Goal: Task Accomplishment & Management: Use online tool/utility

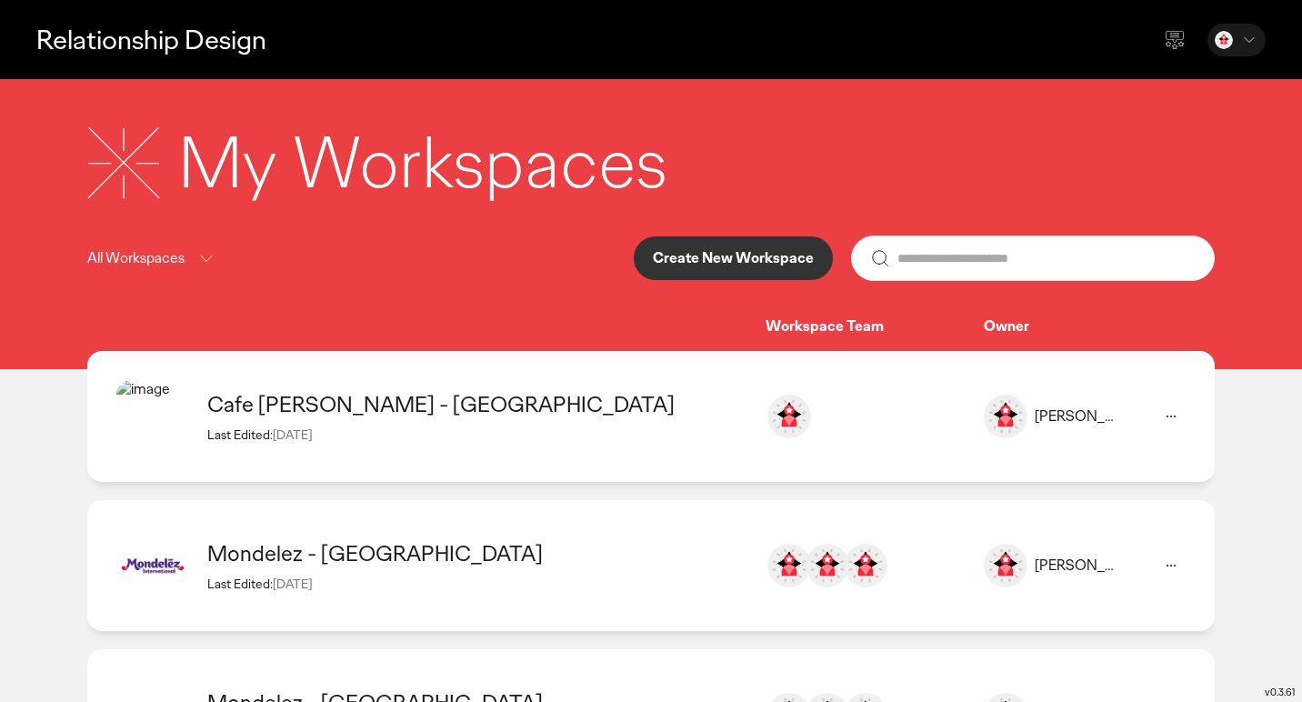
click at [761, 258] on p "Create New Workspace" at bounding box center [733, 258] width 161 height 15
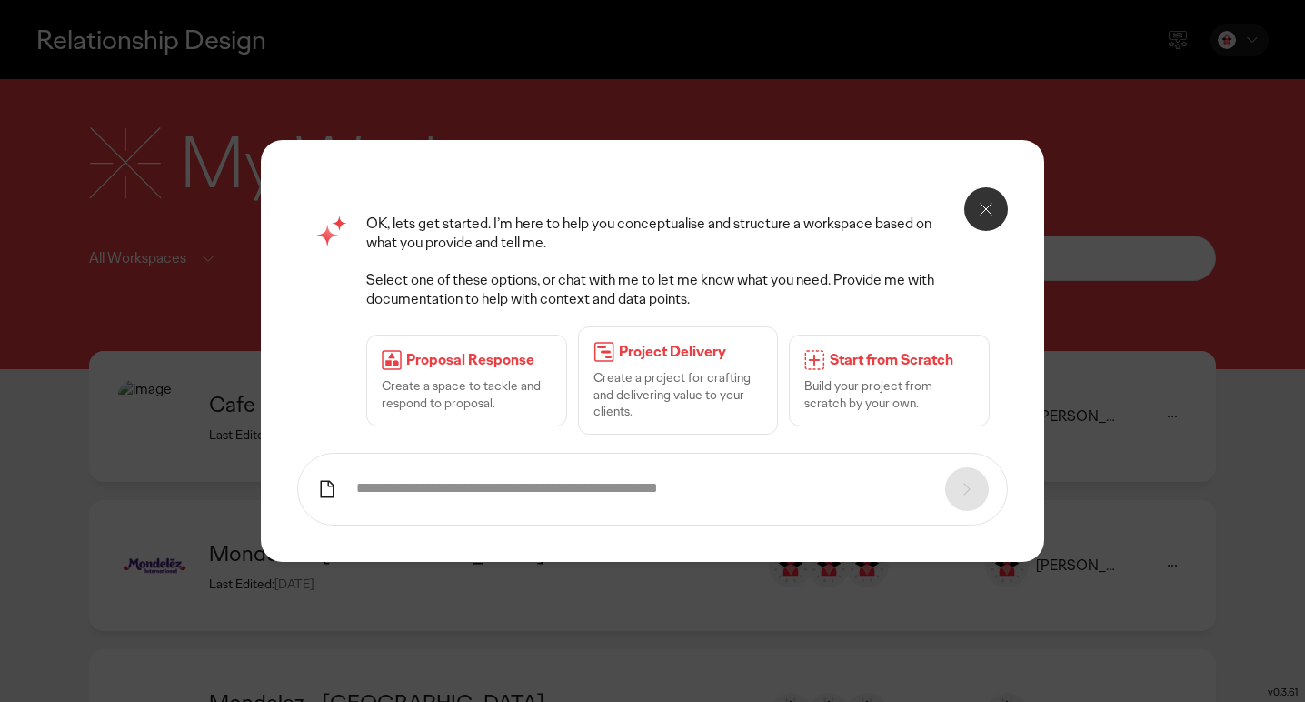
click at [863, 374] on div "Start from Scratch Build your project from scratch by your own." at bounding box center [889, 379] width 201 height 91
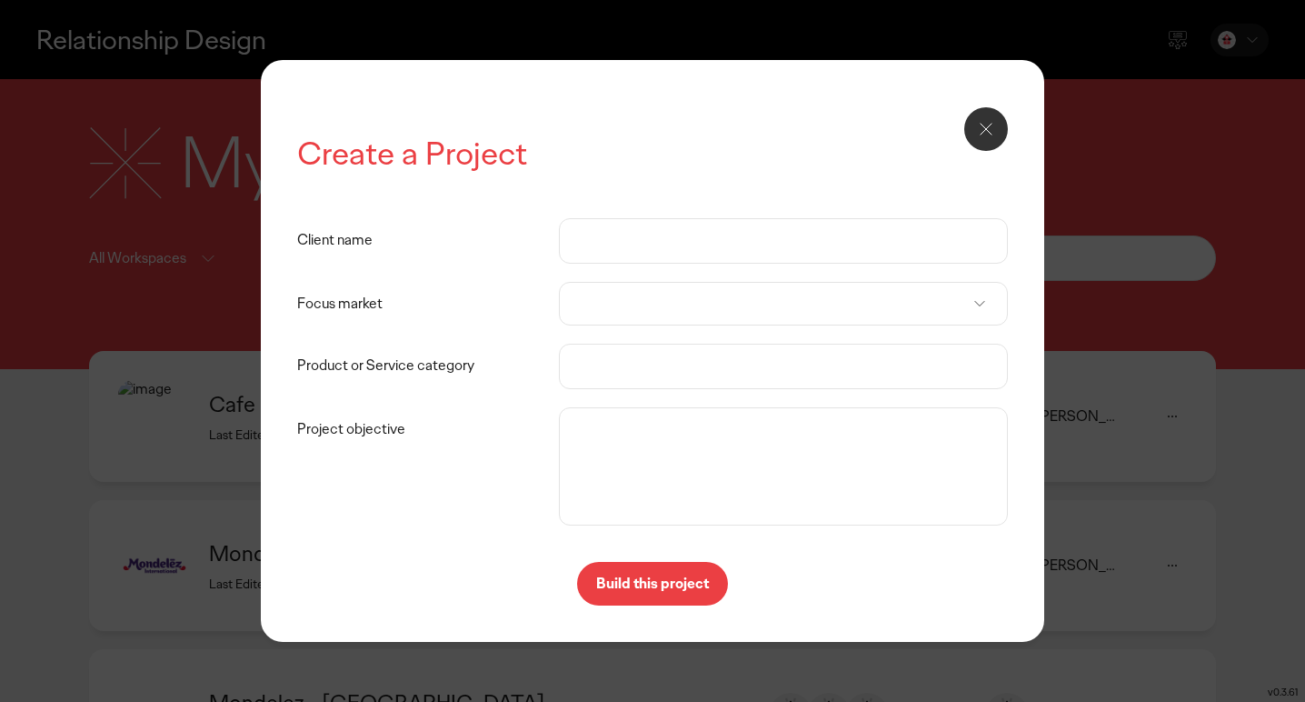
click at [585, 244] on input "Client name" at bounding box center [783, 241] width 411 height 44
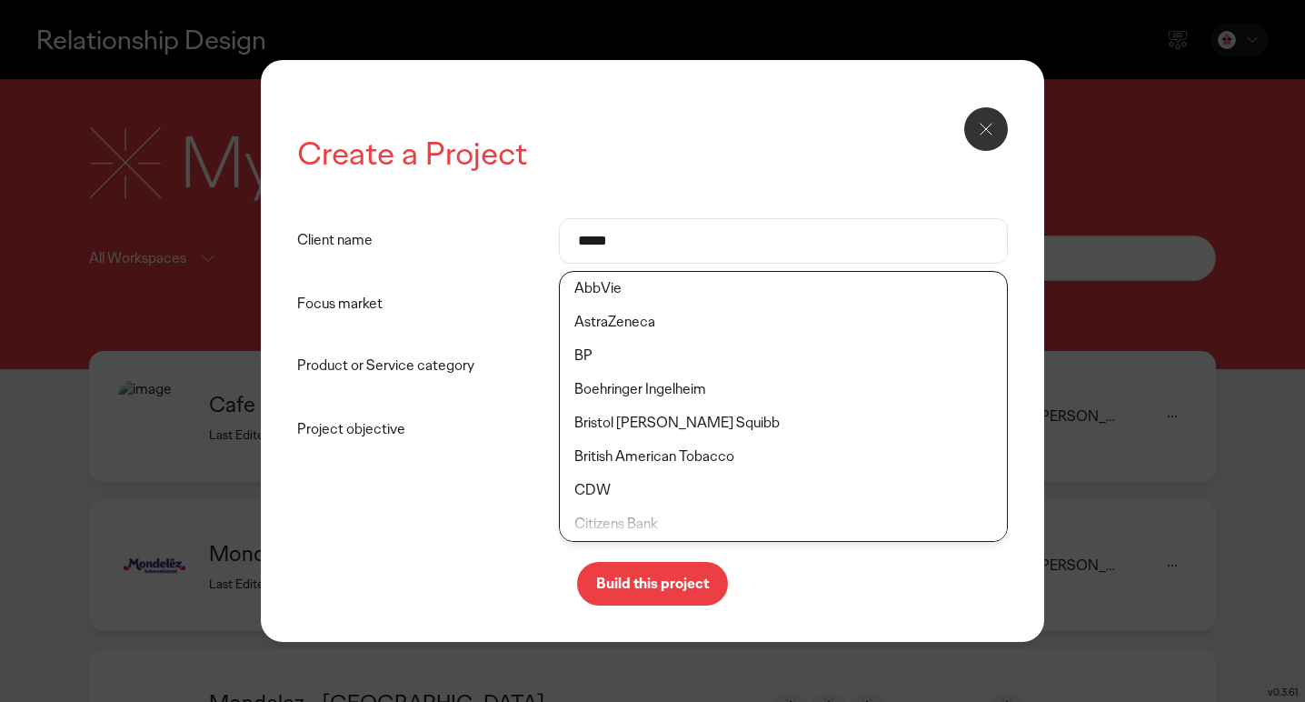
click at [473, 316] on label "Focus market" at bounding box center [428, 304] width 262 height 44
click at [665, 248] on input "*****" at bounding box center [783, 241] width 411 height 44
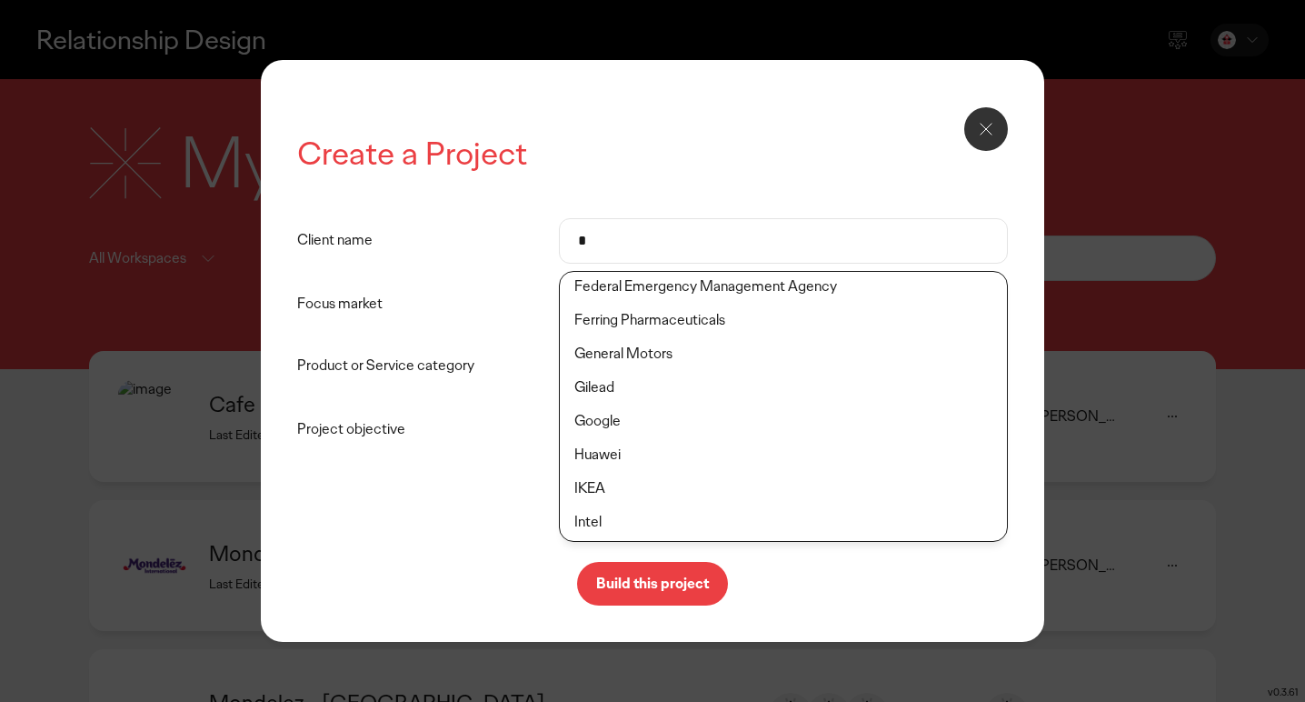
scroll to position [274, 0]
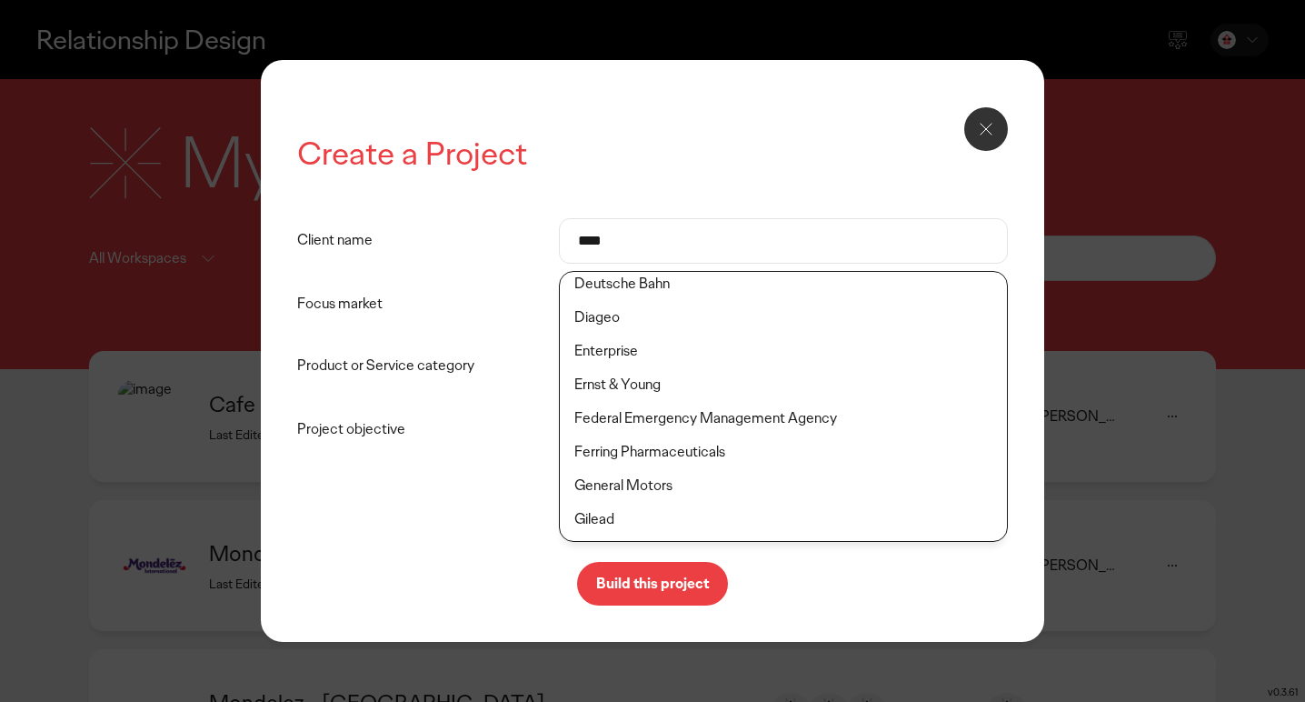
type input "*****"
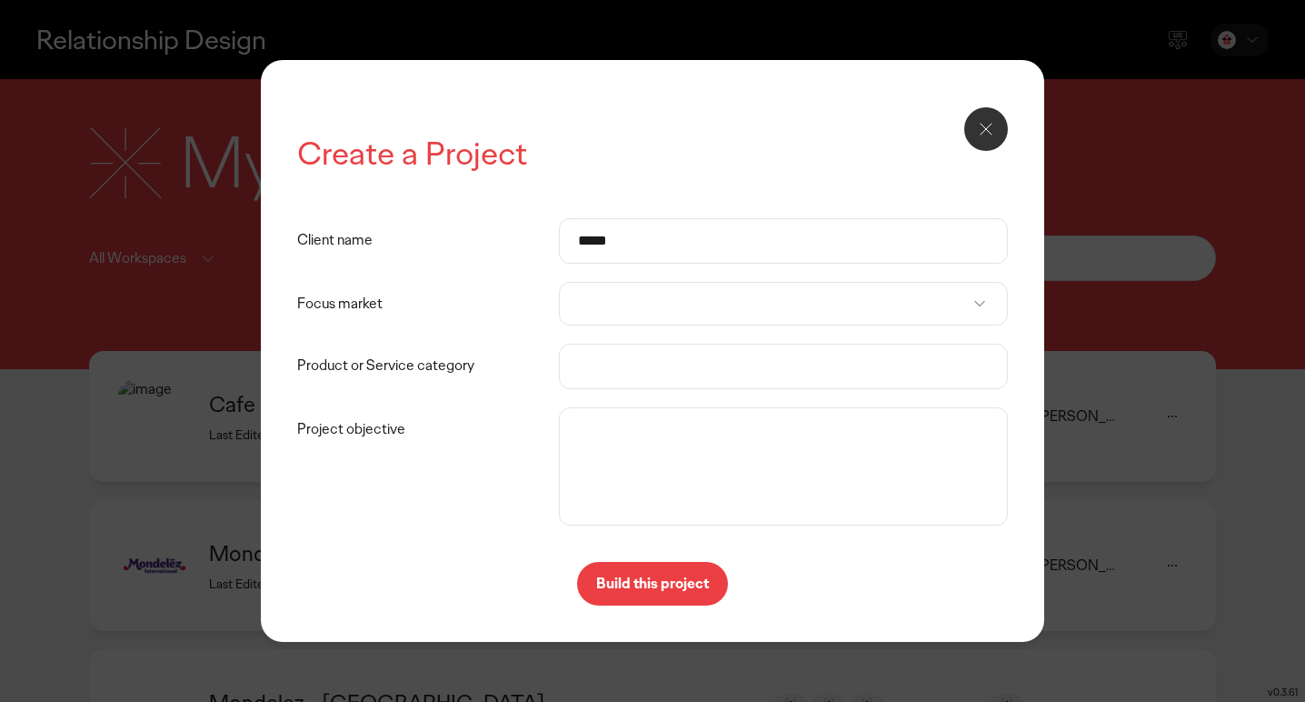
click at [441, 263] on div "Client name *****" at bounding box center [652, 240] width 711 height 45
click at [645, 299] on div at bounding box center [783, 304] width 449 height 44
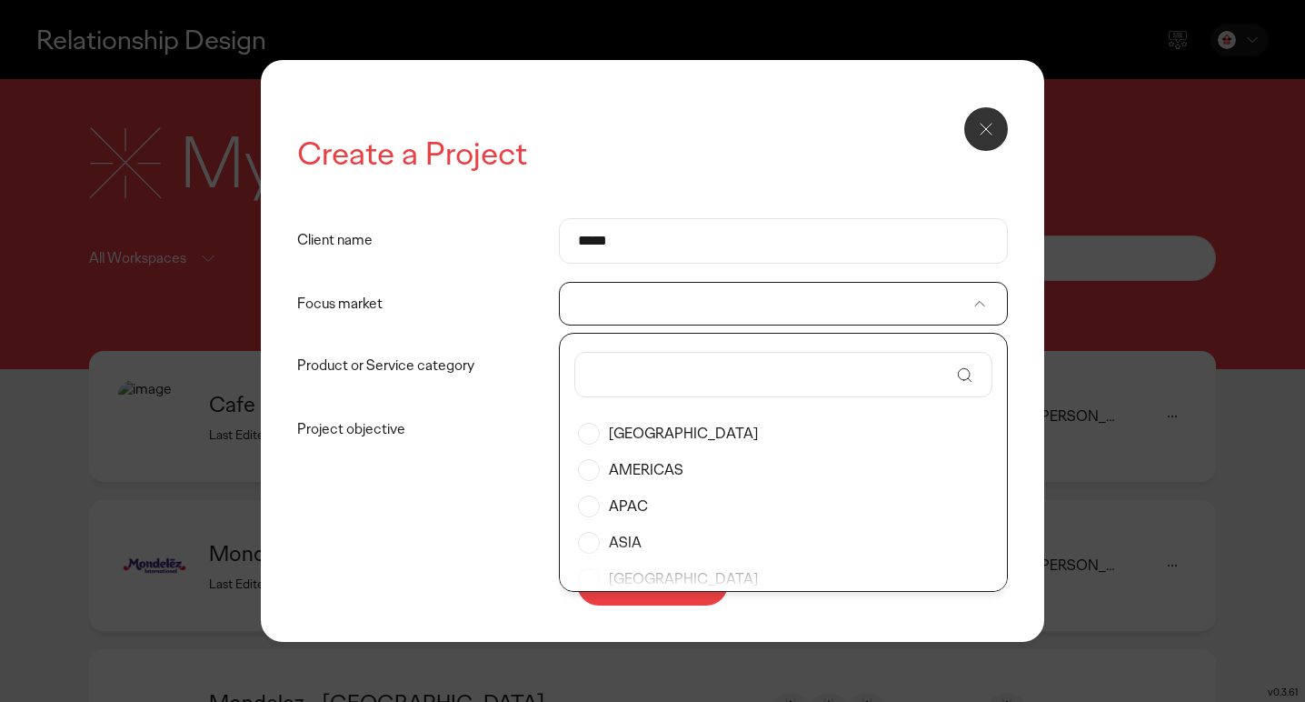
click at [643, 376] on input "text" at bounding box center [771, 375] width 355 height 44
type input "***"
click at [645, 430] on label "[GEOGRAPHIC_DATA]" at bounding box center [783, 433] width 411 height 36
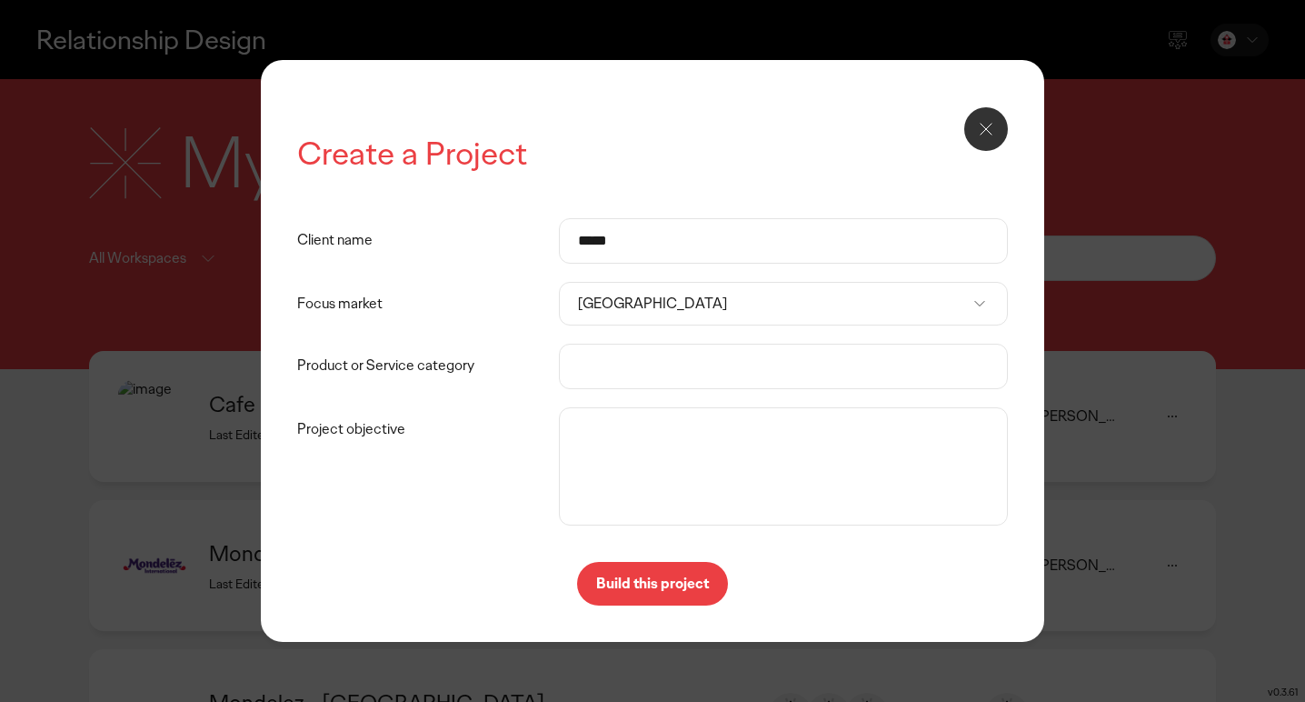
click at [653, 371] on input "Product or Service category" at bounding box center [783, 366] width 411 height 44
type input "*"
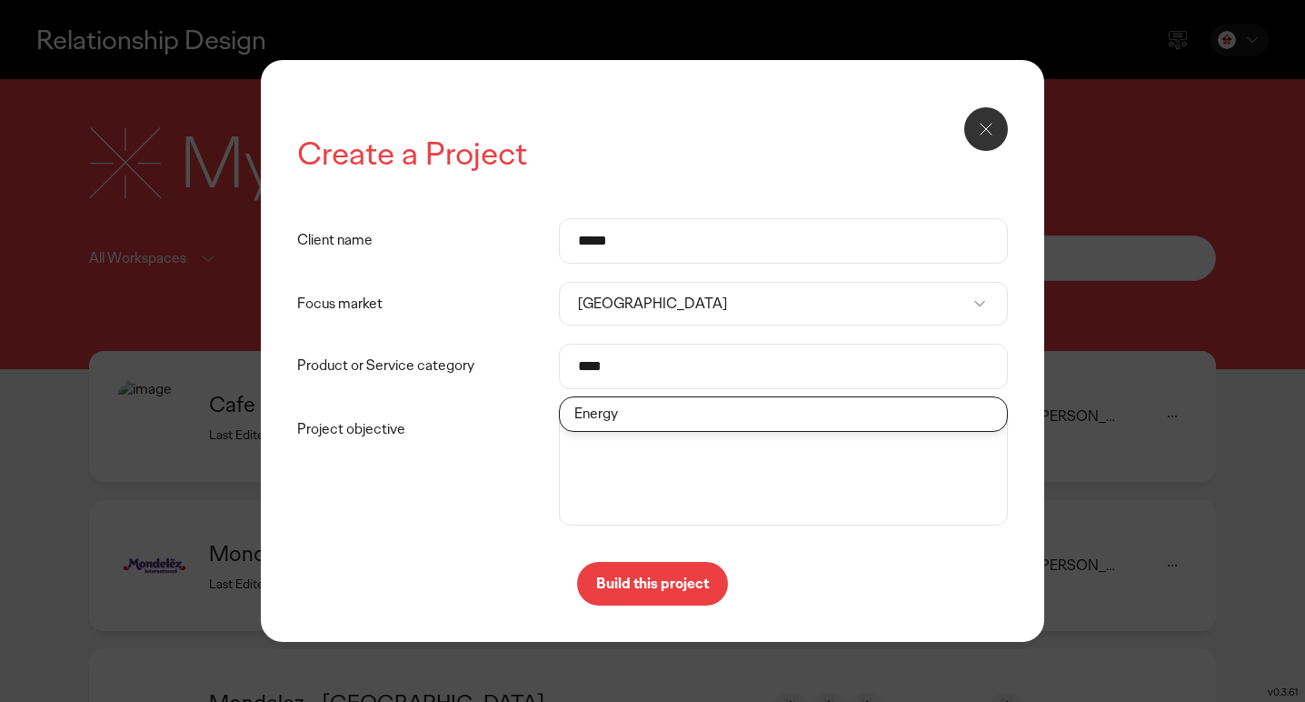
click at [673, 419] on li "Energy" at bounding box center [783, 414] width 447 height 34
type input "******"
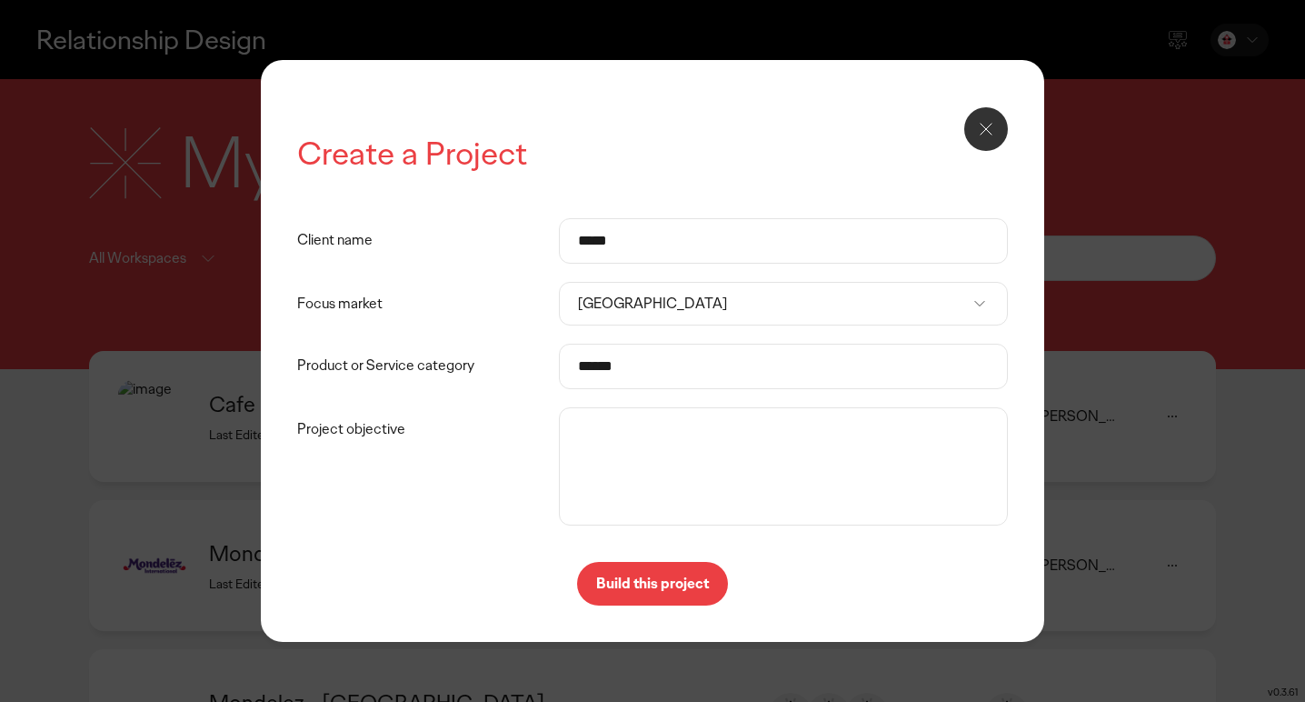
click at [647, 594] on button "Build this project" at bounding box center [652, 584] width 151 height 44
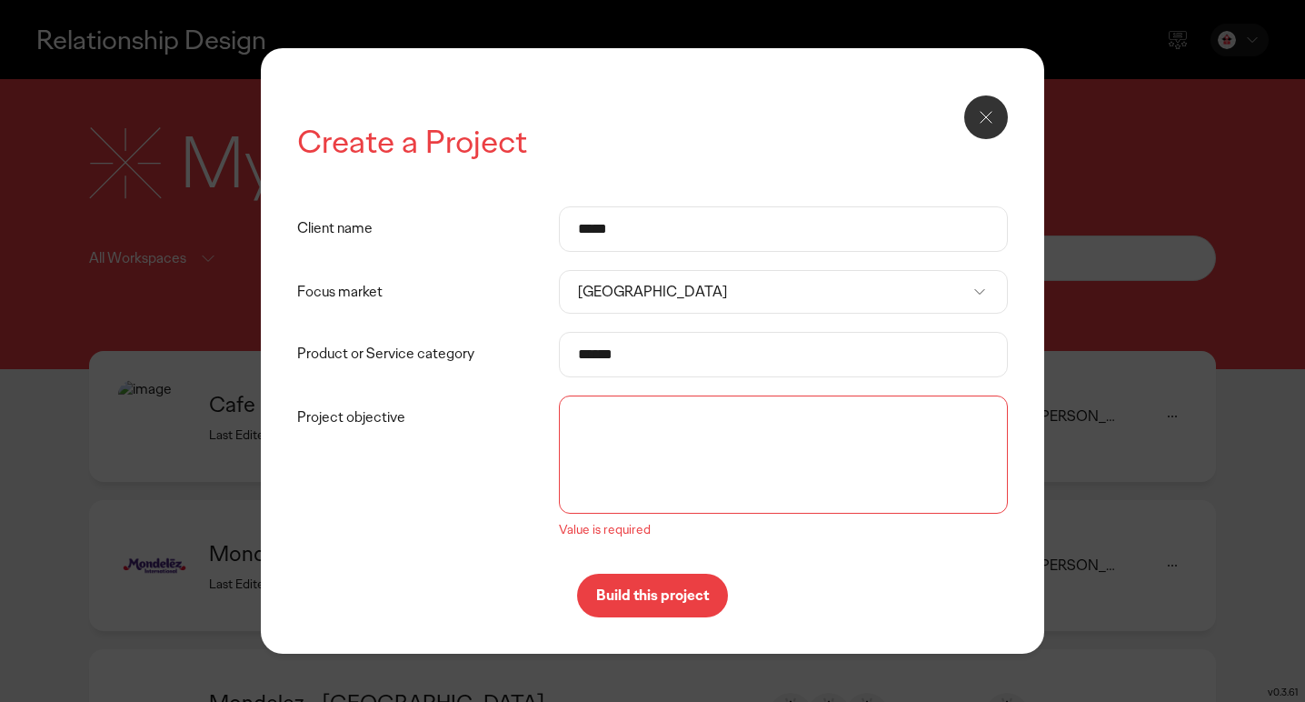
click at [624, 484] on textarea "Project objective" at bounding box center [784, 454] width 440 height 109
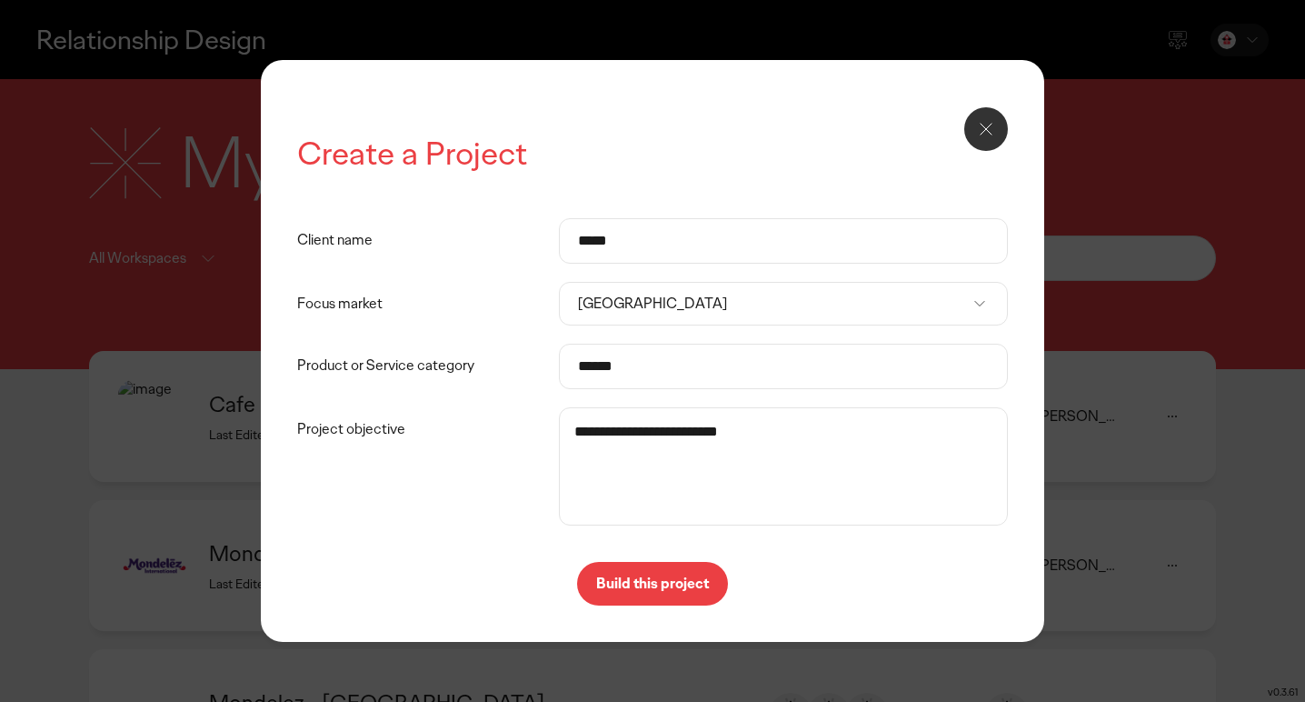
type textarea "**********"
click at [622, 580] on p "Build this project" at bounding box center [652, 583] width 113 height 15
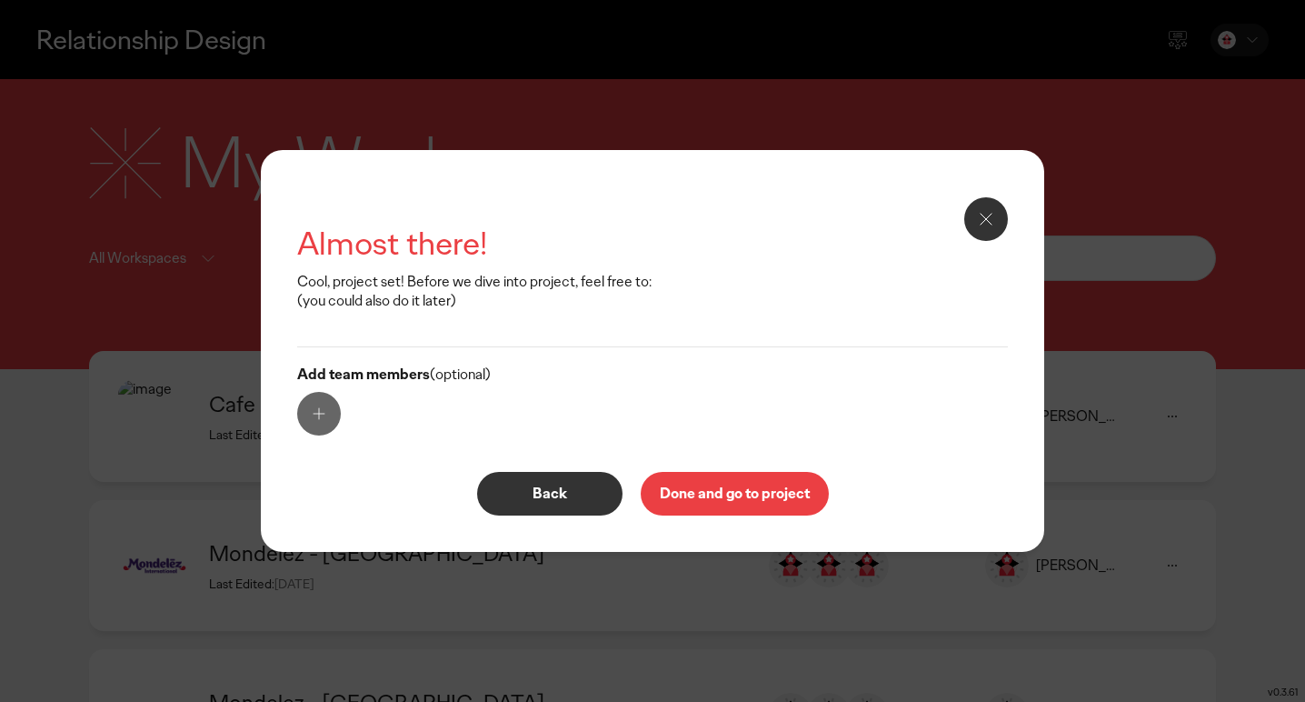
click at [733, 494] on p "Done and go to project" at bounding box center [735, 493] width 150 height 15
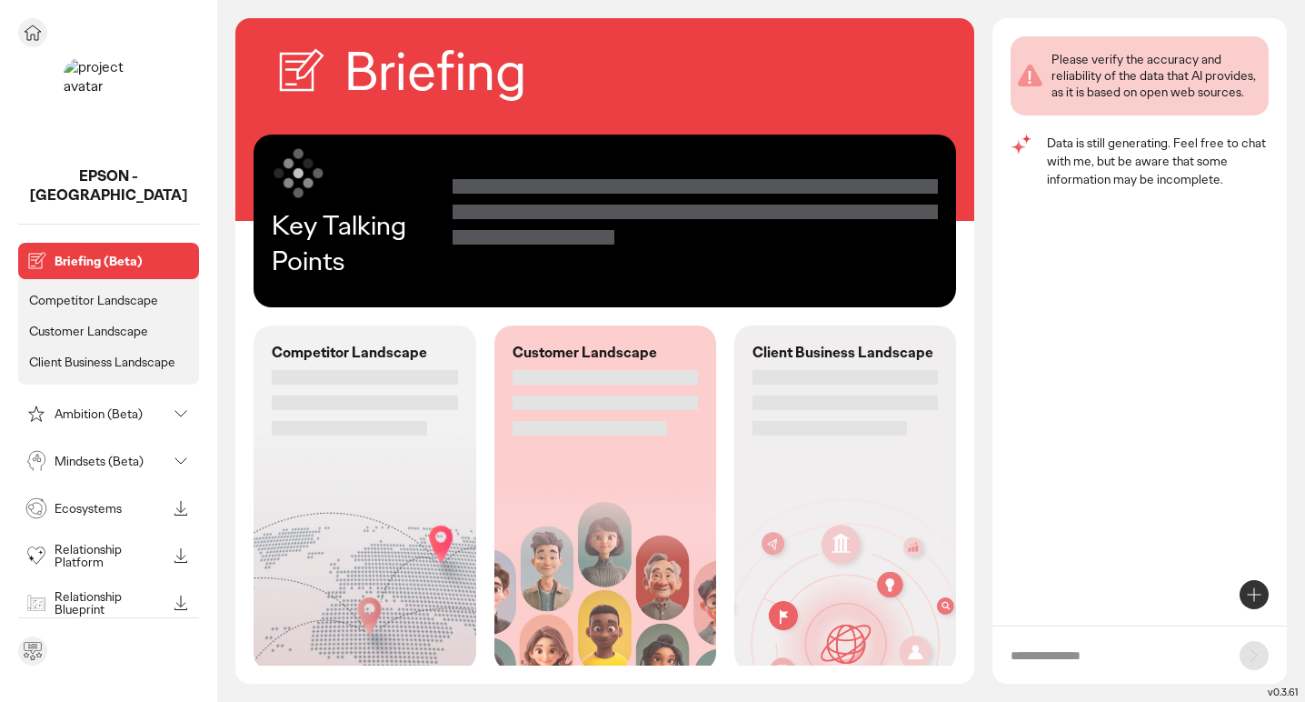
click at [62, 292] on p "Competitor Landscape" at bounding box center [93, 300] width 129 height 16
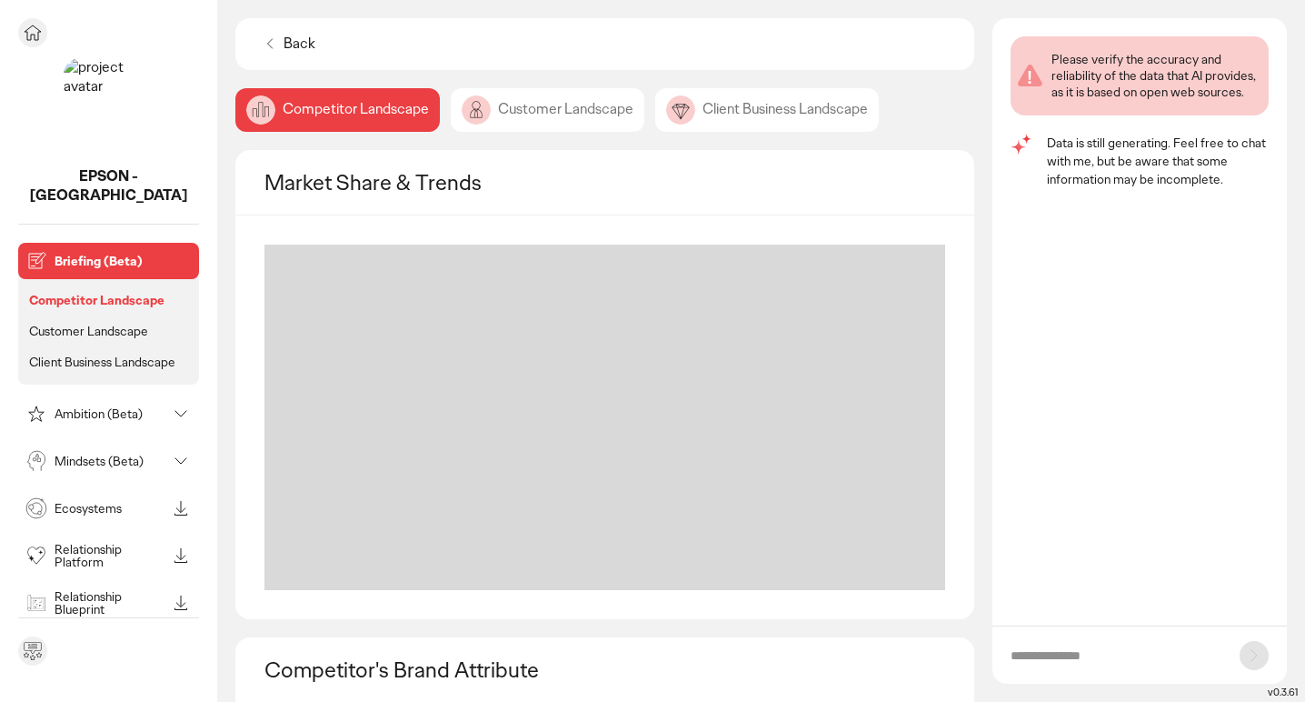
click at [185, 403] on icon at bounding box center [181, 414] width 22 height 22
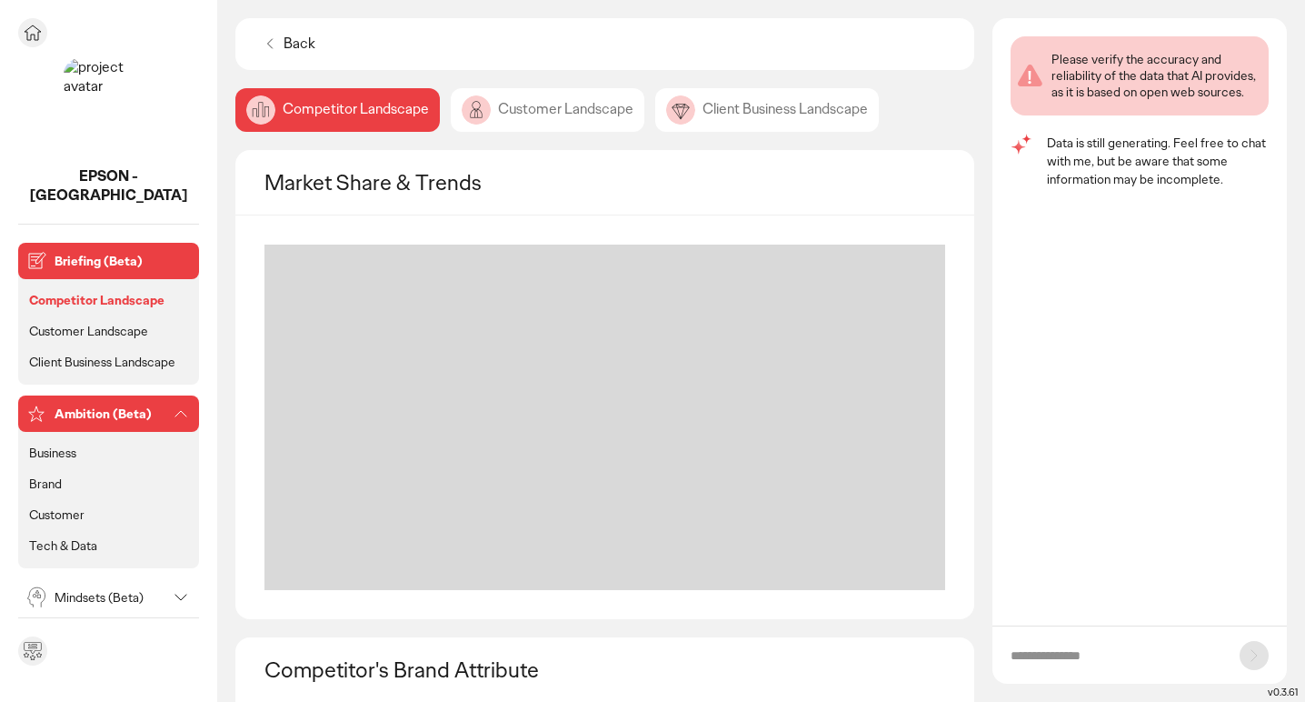
click at [185, 403] on icon at bounding box center [181, 414] width 22 height 22
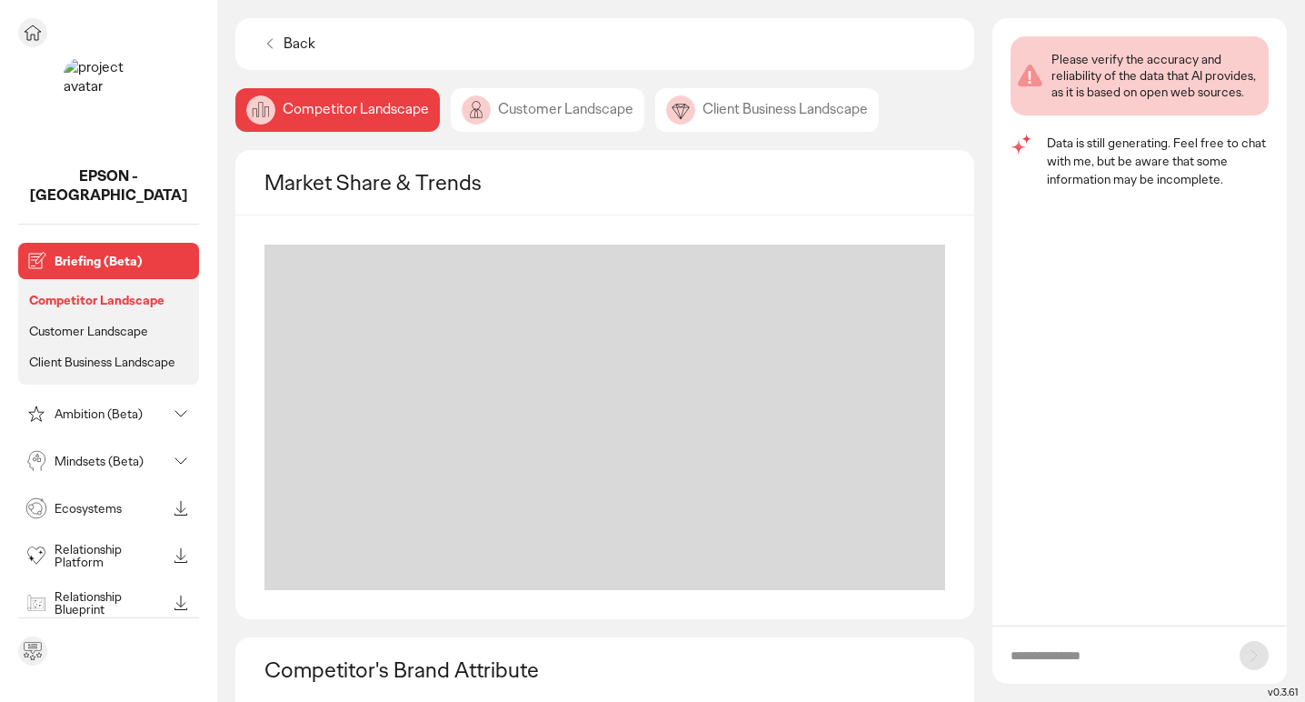
click at [183, 450] on icon at bounding box center [181, 461] width 22 height 22
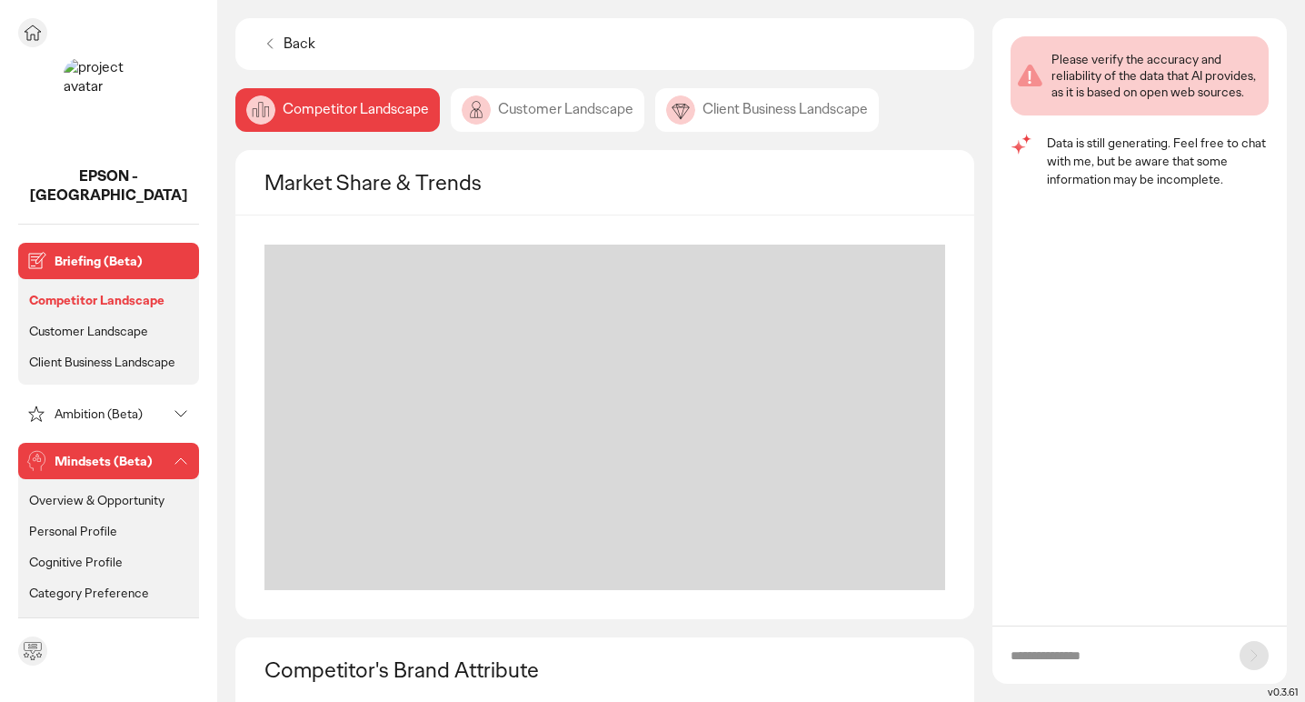
click at [185, 450] on icon at bounding box center [181, 461] width 22 height 22
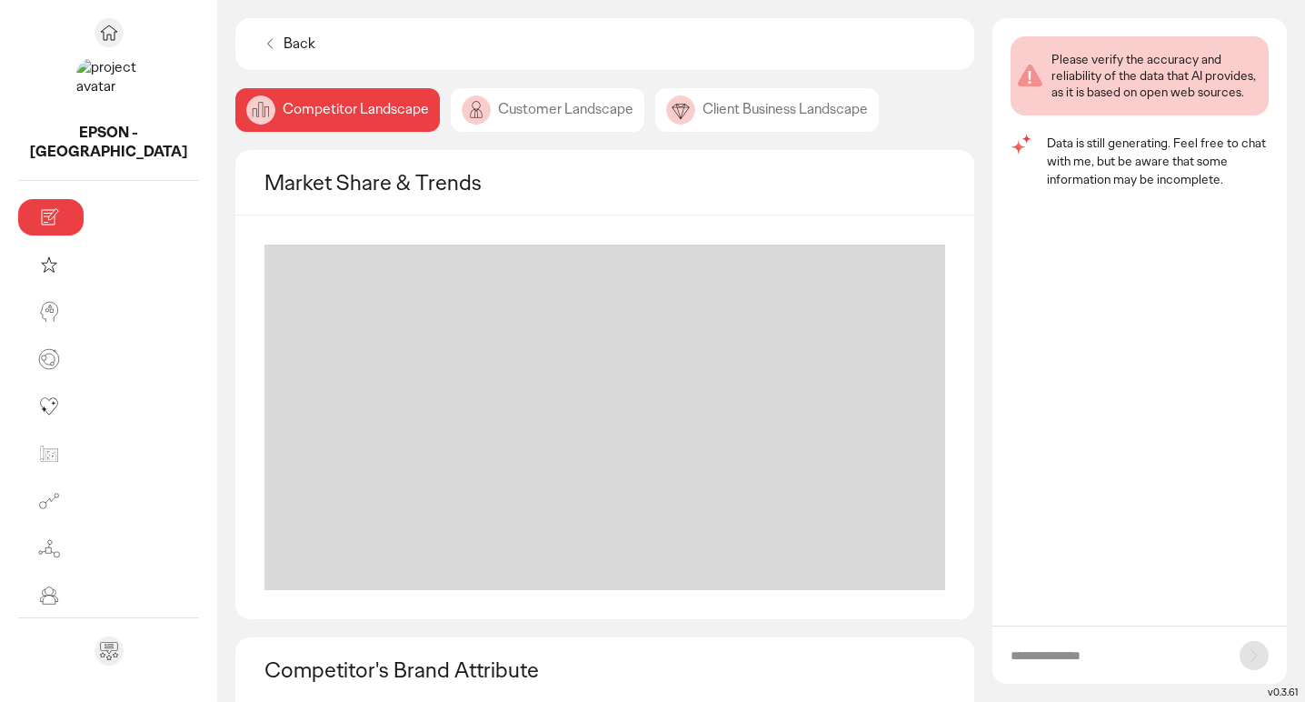
click at [465, 115] on div "Customer Landscape" at bounding box center [548, 110] width 194 height 44
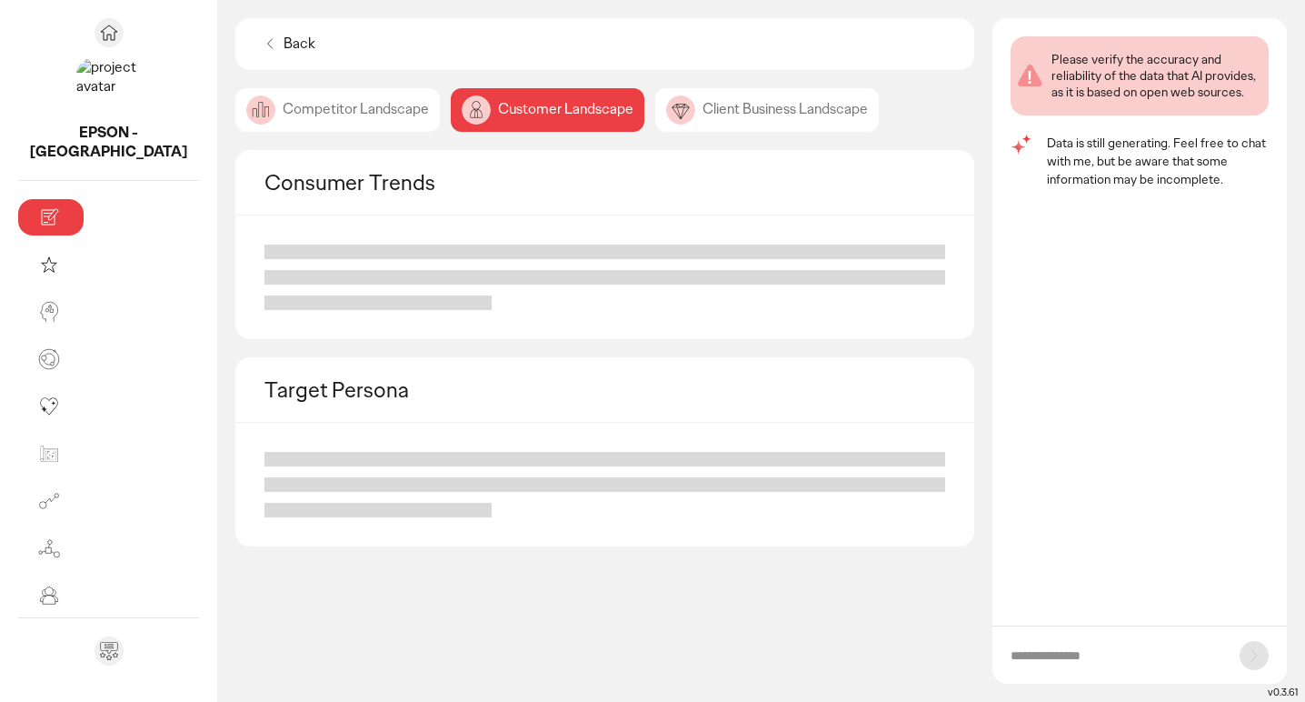
click at [655, 107] on div "Client Business Landscape" at bounding box center [767, 110] width 224 height 44
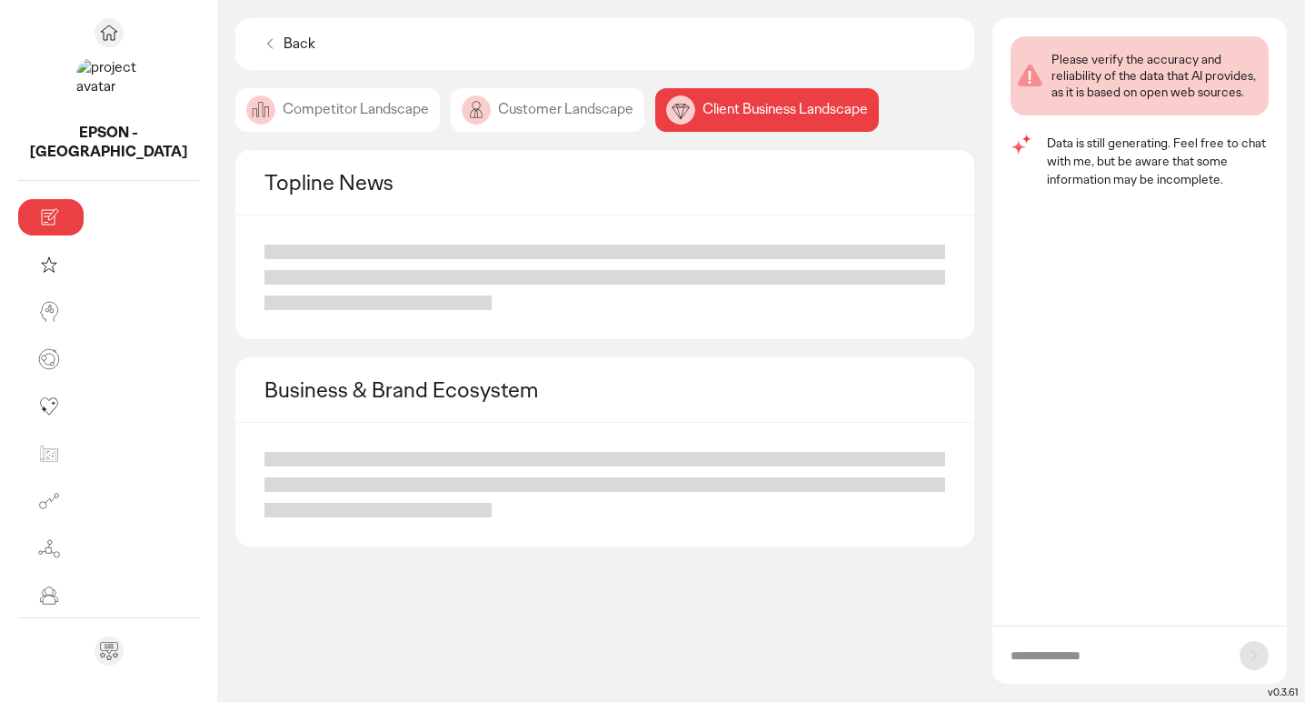
click at [451, 92] on div "Customer Landscape" at bounding box center [548, 110] width 194 height 44
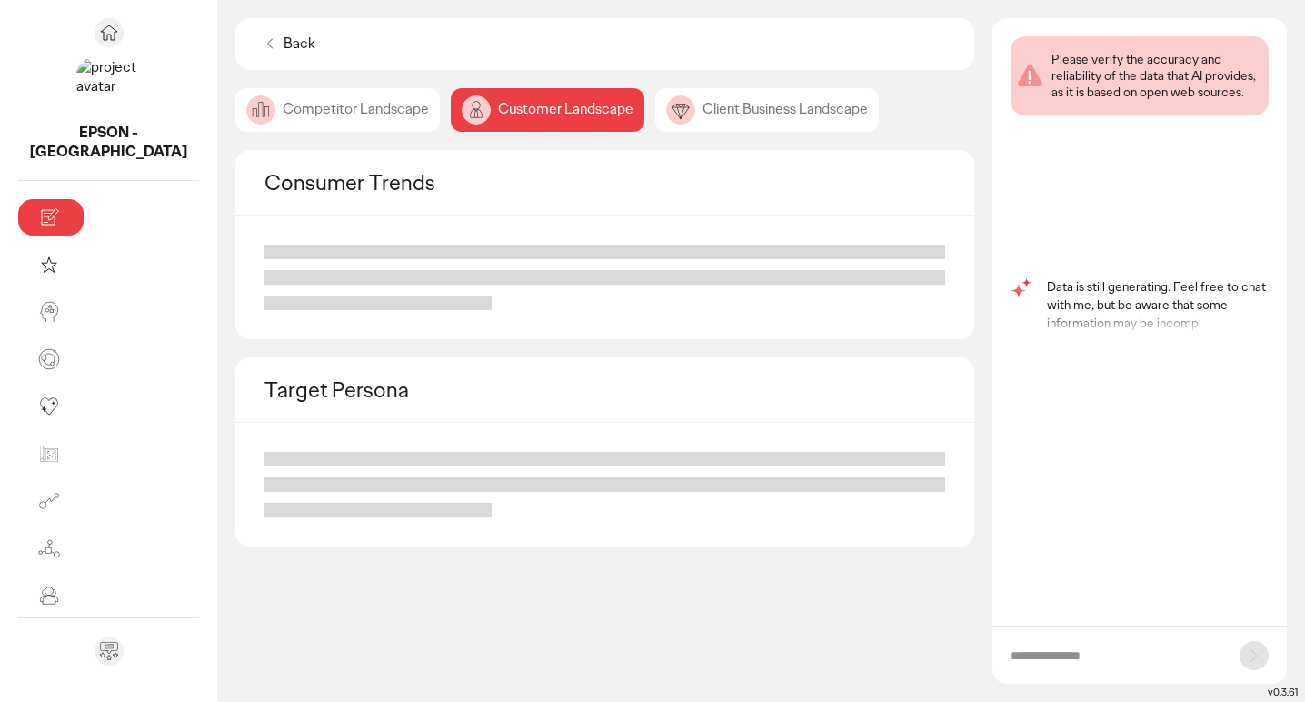
click at [236, 108] on div "Competitor Landscape" at bounding box center [337, 110] width 204 height 44
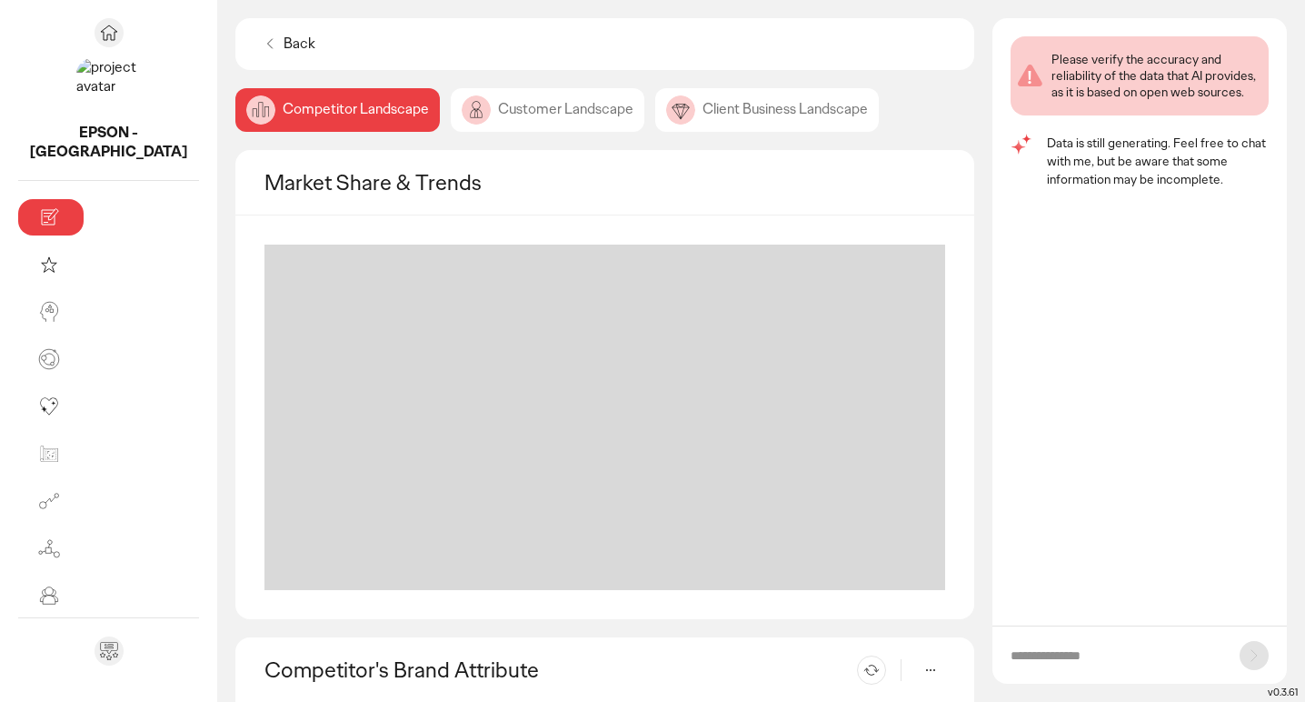
click at [451, 98] on div "Customer Landscape" at bounding box center [548, 110] width 194 height 44
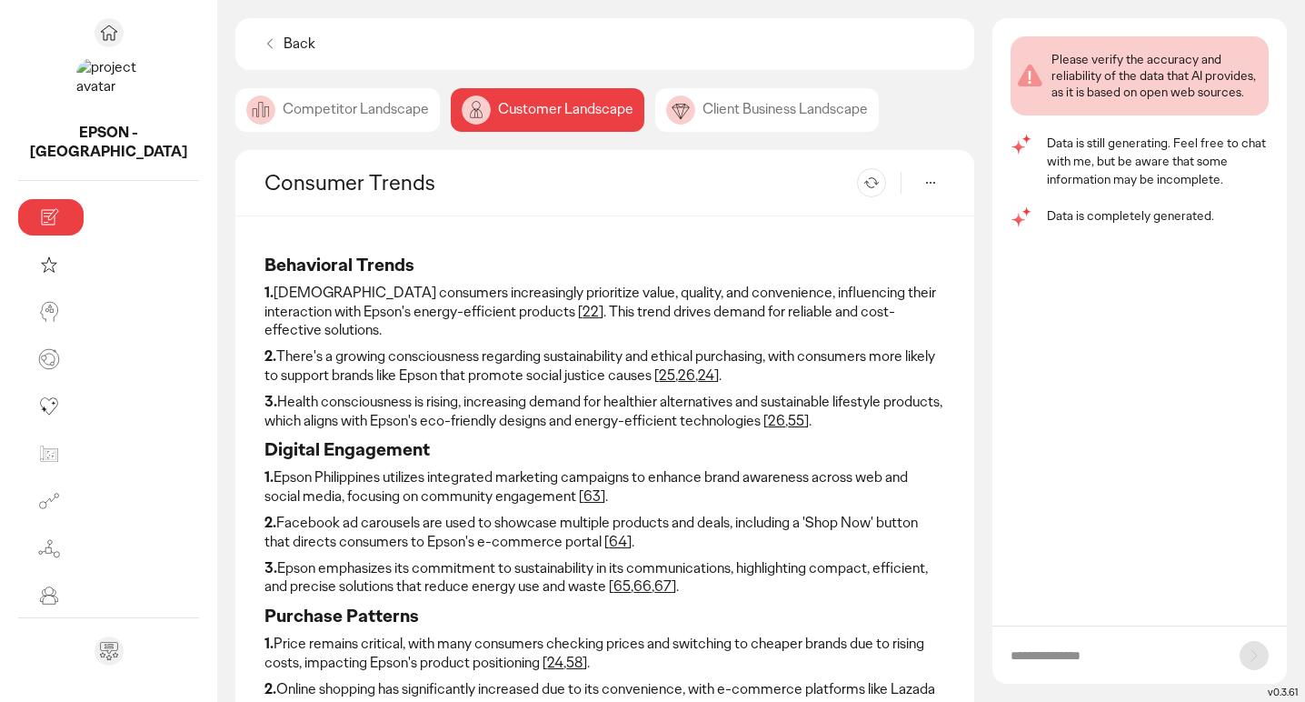
click at [661, 98] on div "Client Business Landscape" at bounding box center [767, 110] width 224 height 44
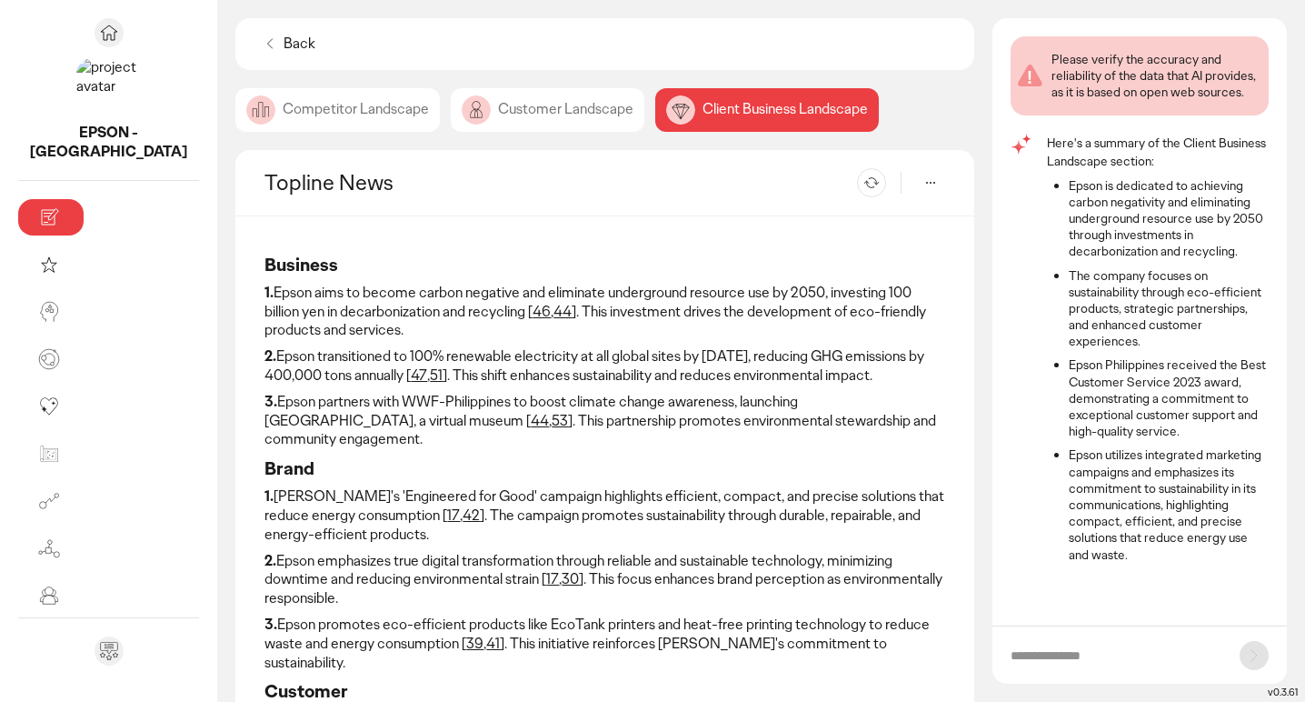
click at [265, 103] on div "Competitor Landscape" at bounding box center [337, 110] width 204 height 44
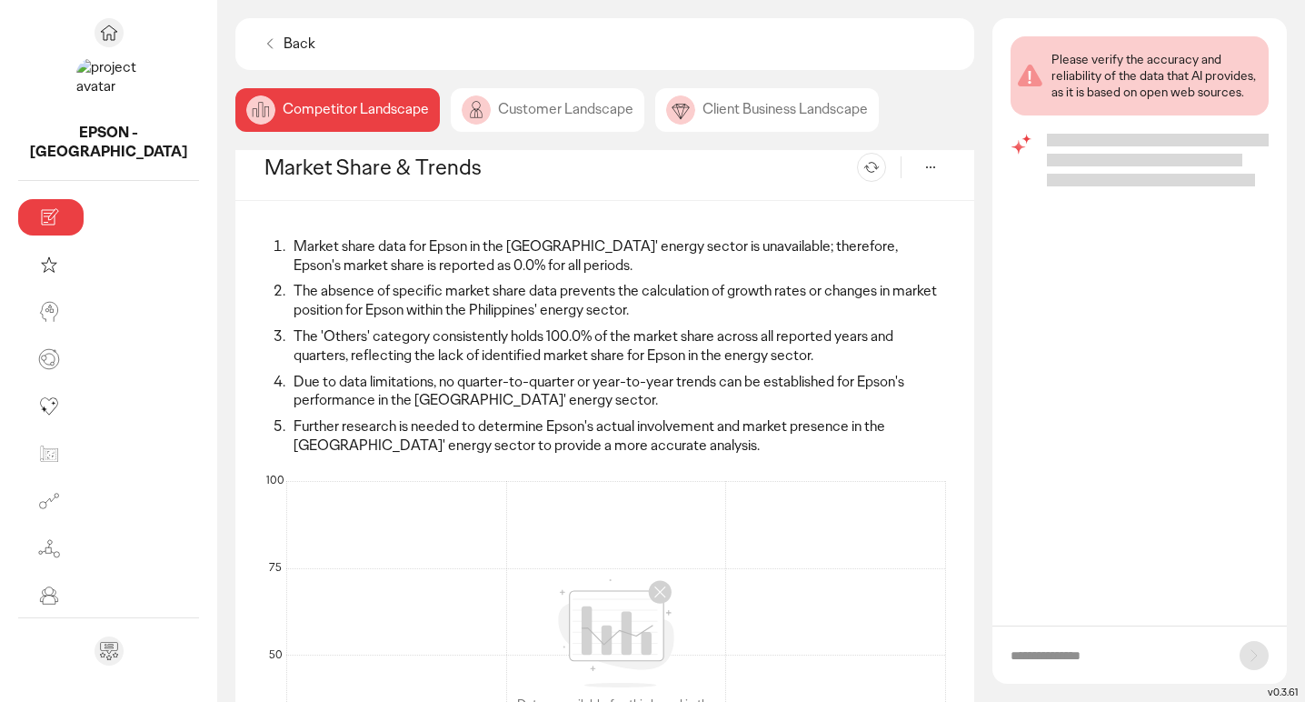
scroll to position [17, 0]
